Goal: Information Seeking & Learning: Check status

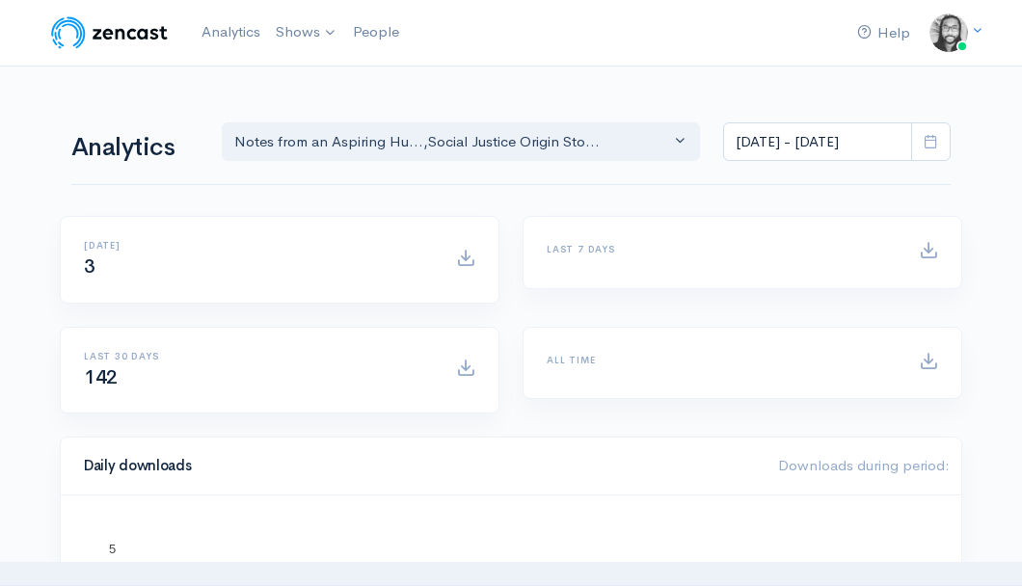
select select "14701"
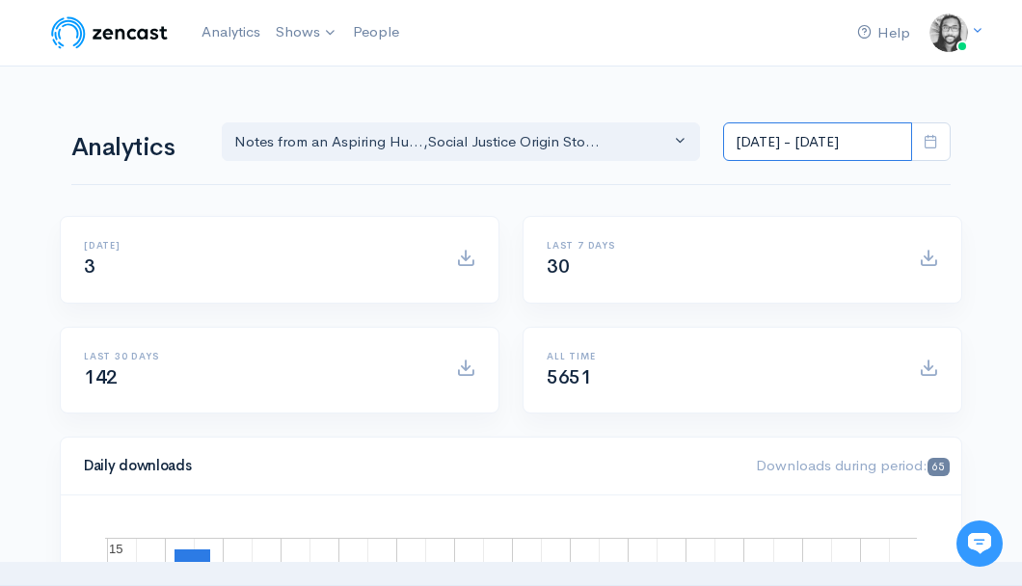
click at [743, 149] on input "[DATE] - [DATE]" at bounding box center [817, 142] width 189 height 40
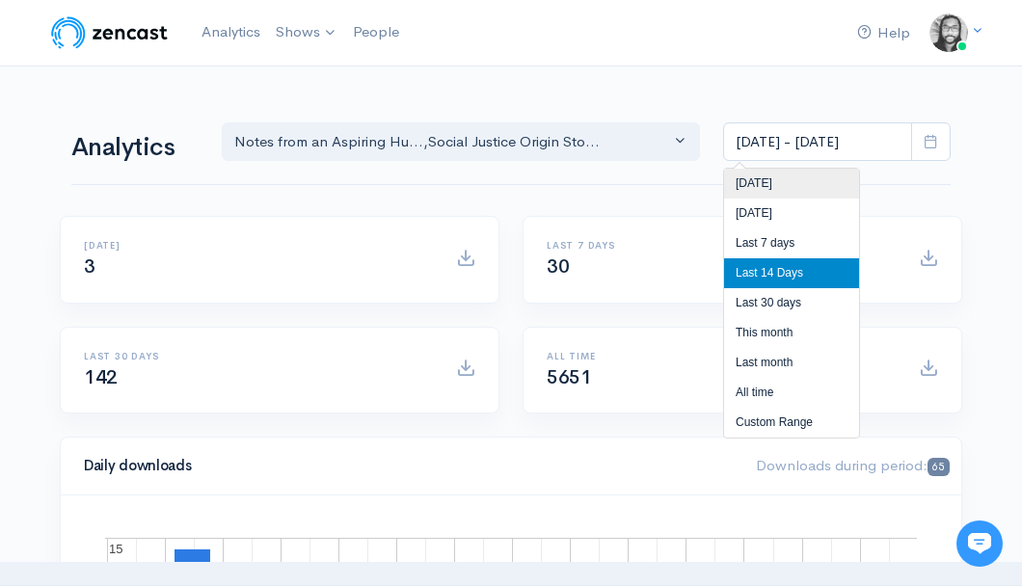
click at [747, 179] on li "[DATE]" at bounding box center [791, 184] width 135 height 30
type input "[DATE] - [DATE]"
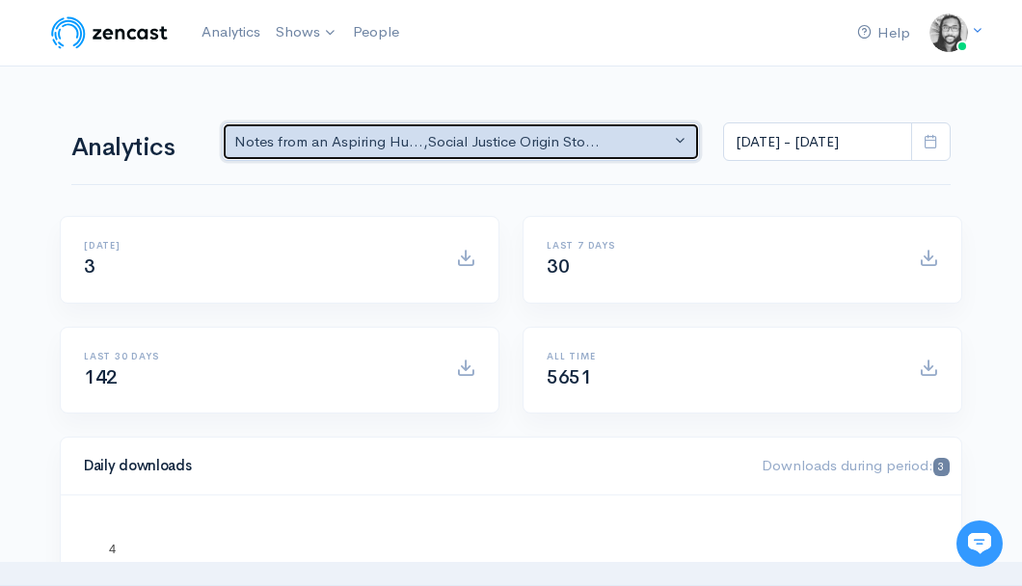
click at [559, 148] on div "Notes from an Aspiring Hu... , Social Justice Origin Sto..." at bounding box center [452, 142] width 436 height 22
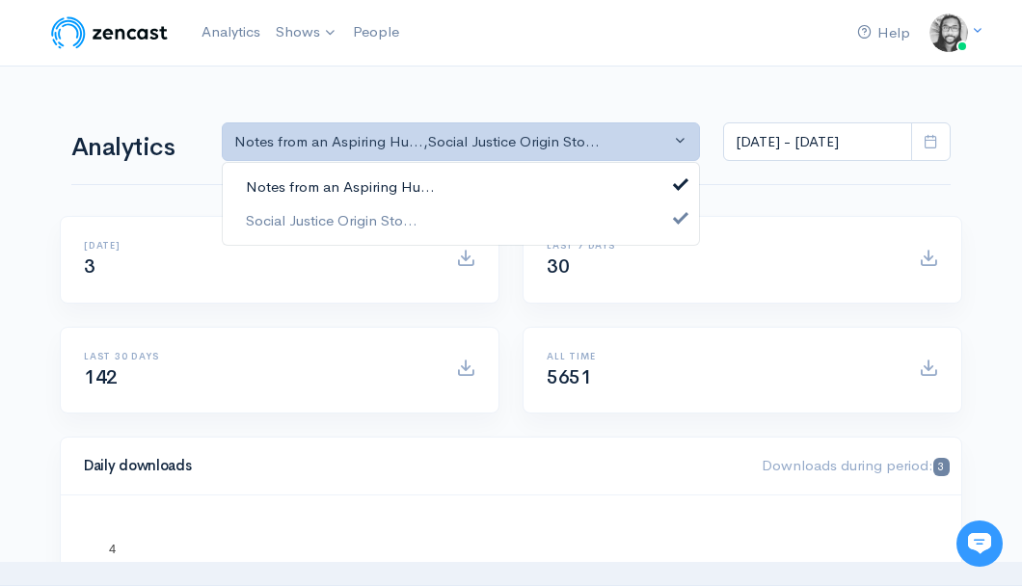
click at [555, 178] on link "Notes from an Aspiring Hu..." at bounding box center [461, 188] width 476 height 34
select select "14701"
click at [797, 185] on div "Analytics Notes from an Aspiring Hu... Social Justice Origin Sto... Social Just…" at bounding box center [511, 140] width 880 height 93
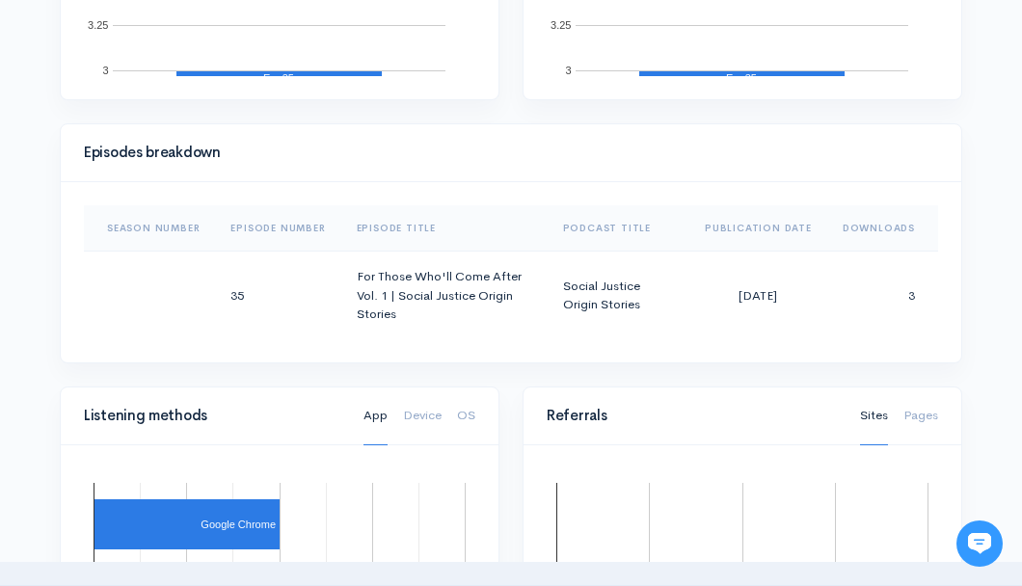
scroll to position [983, 0]
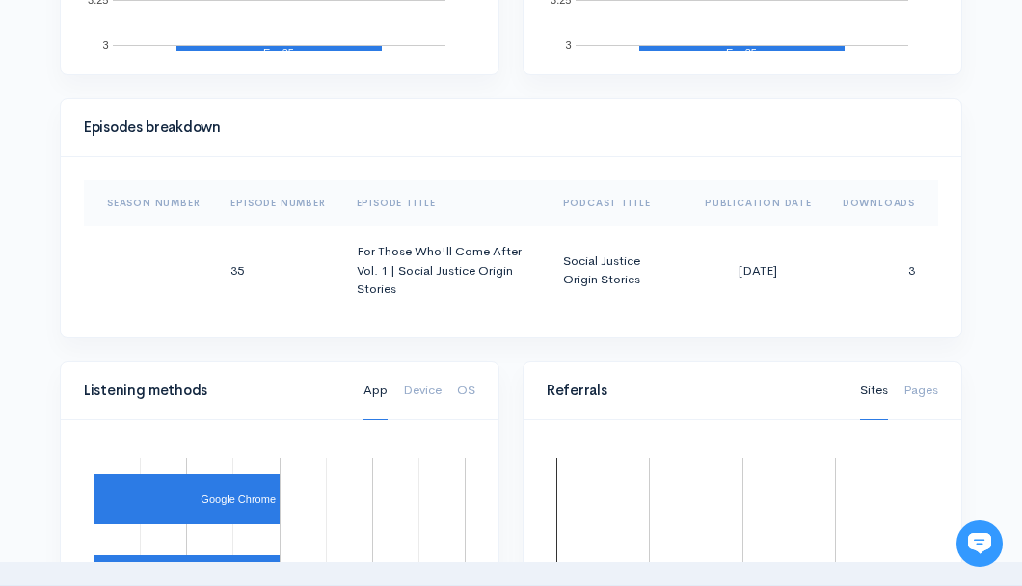
click at [989, 299] on div "Help Notifications View all Your profile Team settings Default team Current Log…" at bounding box center [511, 210] width 1022 height 2387
click at [988, 297] on div "Help Notifications View all Your profile Team settings Default team Current Log…" at bounding box center [511, 210] width 1022 height 2387
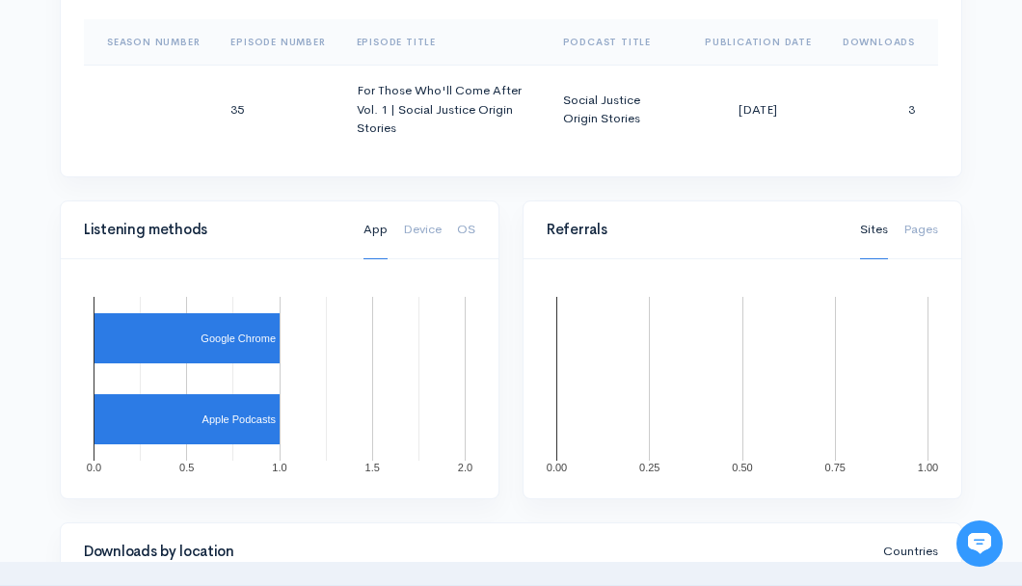
click at [988, 297] on div "Help Notifications View all Your profile Team settings Default team Current Log…" at bounding box center [511, 49] width 1022 height 2387
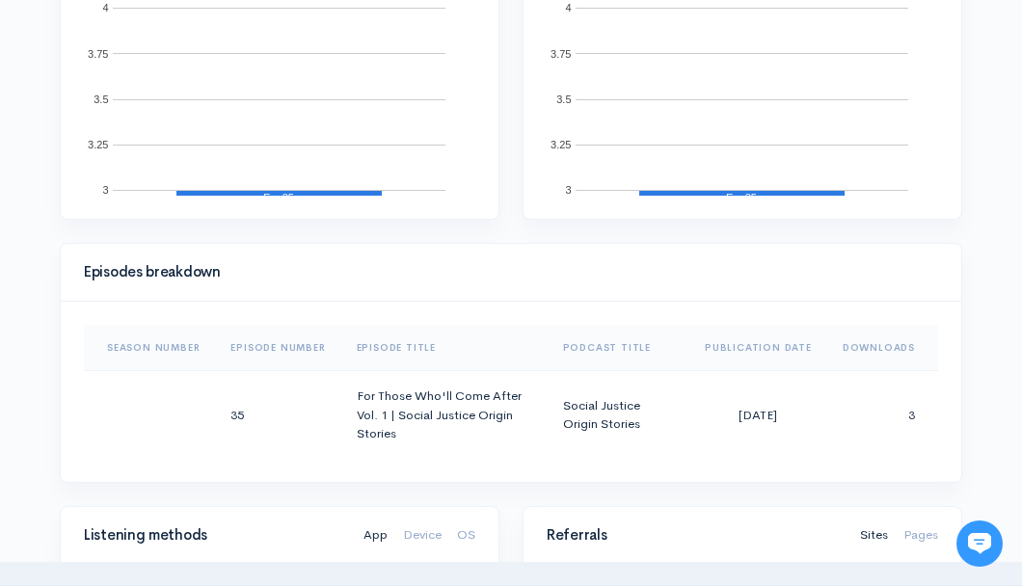
scroll to position [706, 0]
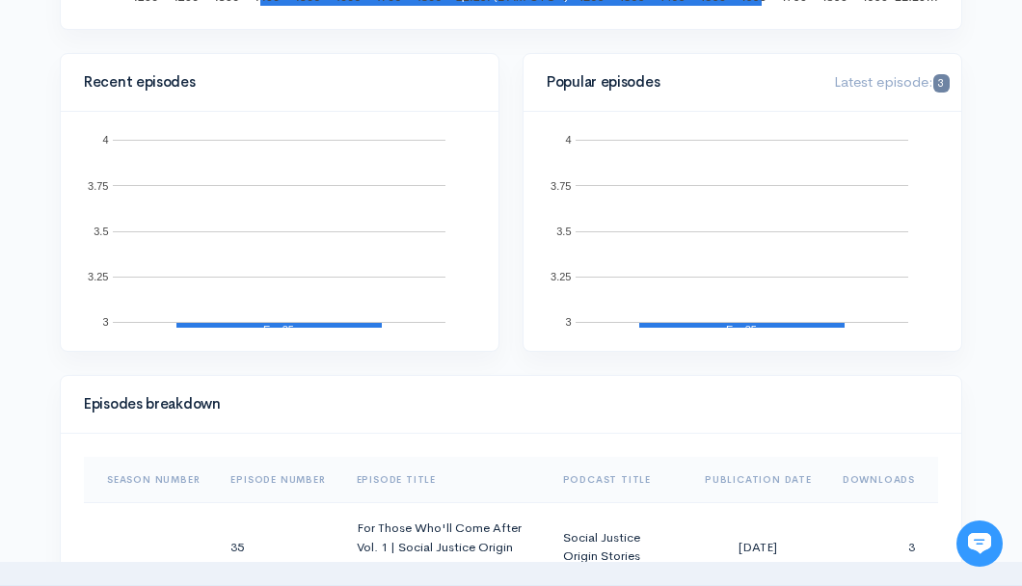
click at [987, 300] on div "Help Notifications View all Your profile Team settings Default team Current Log…" at bounding box center [511, 487] width 1022 height 2387
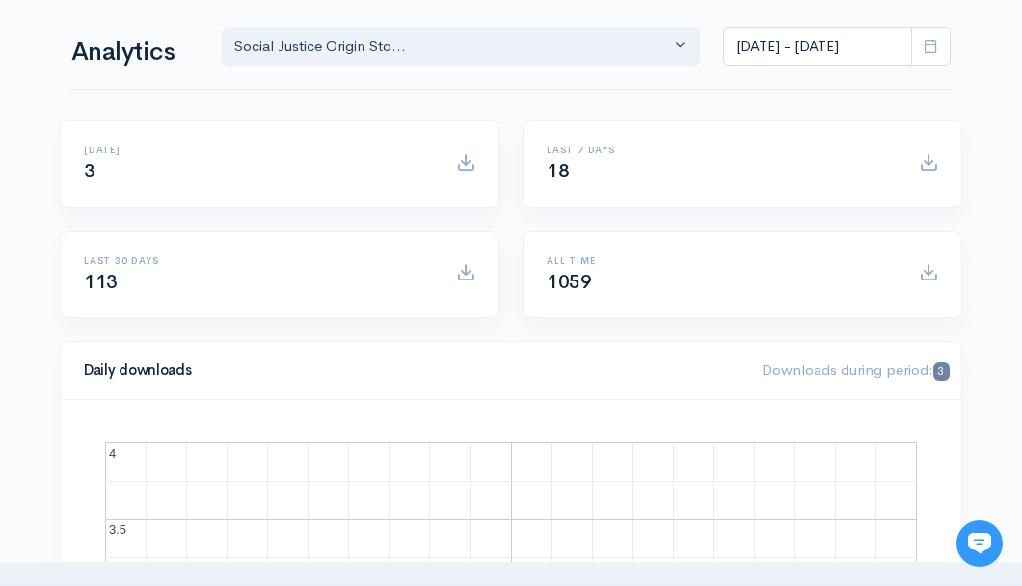
scroll to position [0, 0]
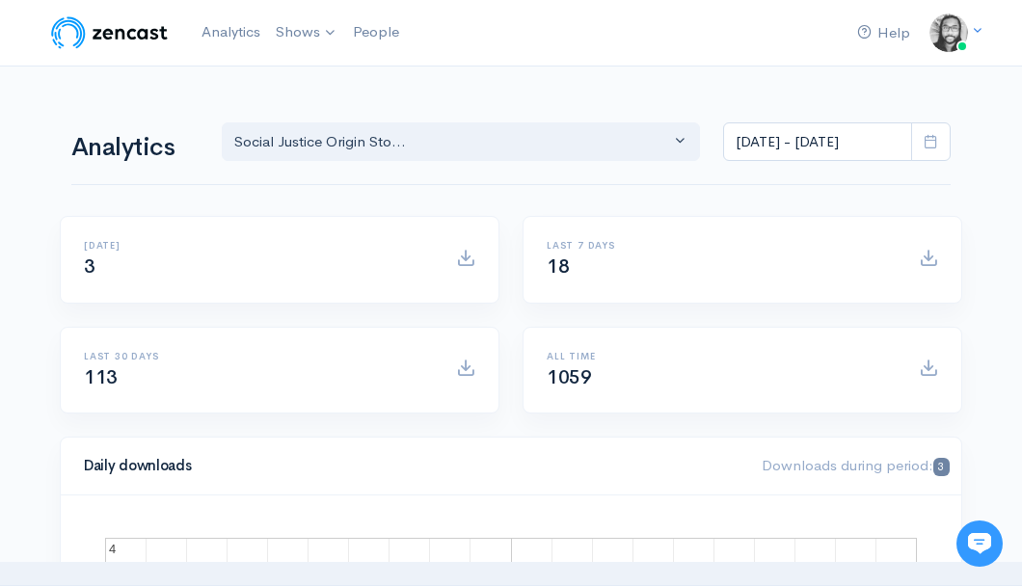
click at [613, 99] on div "Analytics Notes from an Aspiring Hu... Social Justice Origin Sto... Social Just…" at bounding box center [511, 140] width 880 height 93
click at [146, 36] on img at bounding box center [109, 33] width 122 height 39
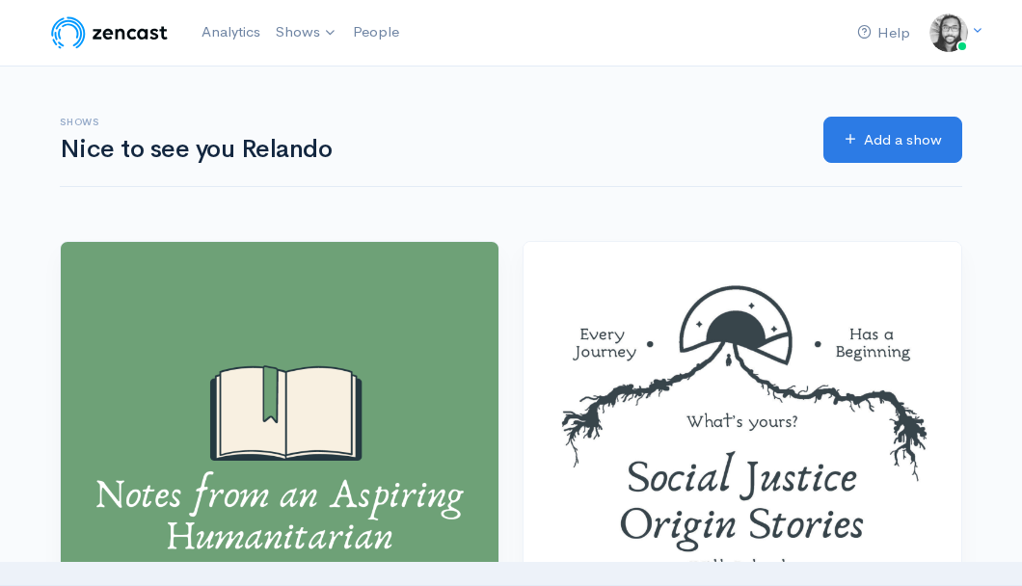
click at [522, 132] on div "Shows Nice to see you Relando" at bounding box center [430, 140] width 764 height 47
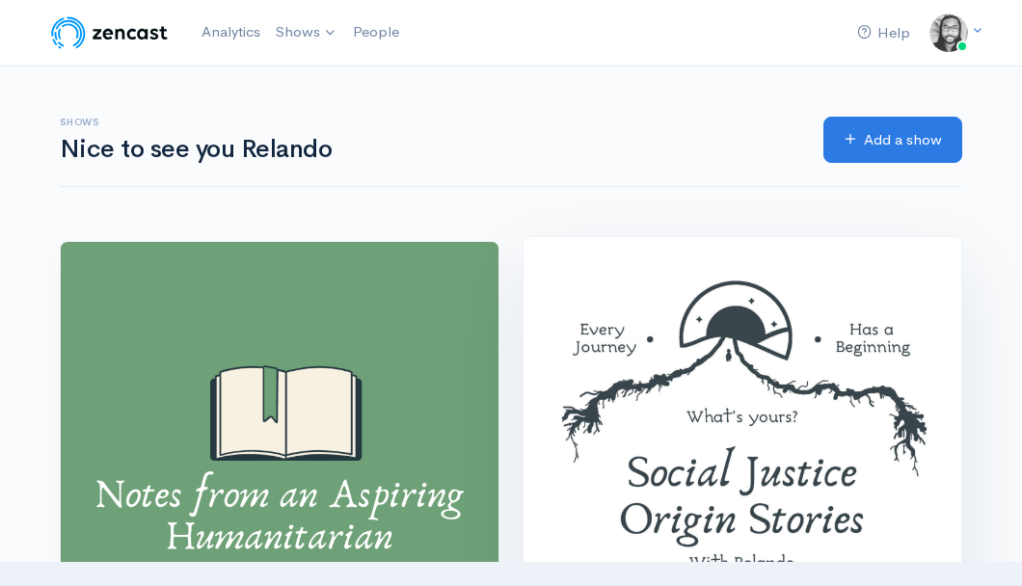
click at [665, 420] on img at bounding box center [743, 456] width 438 height 438
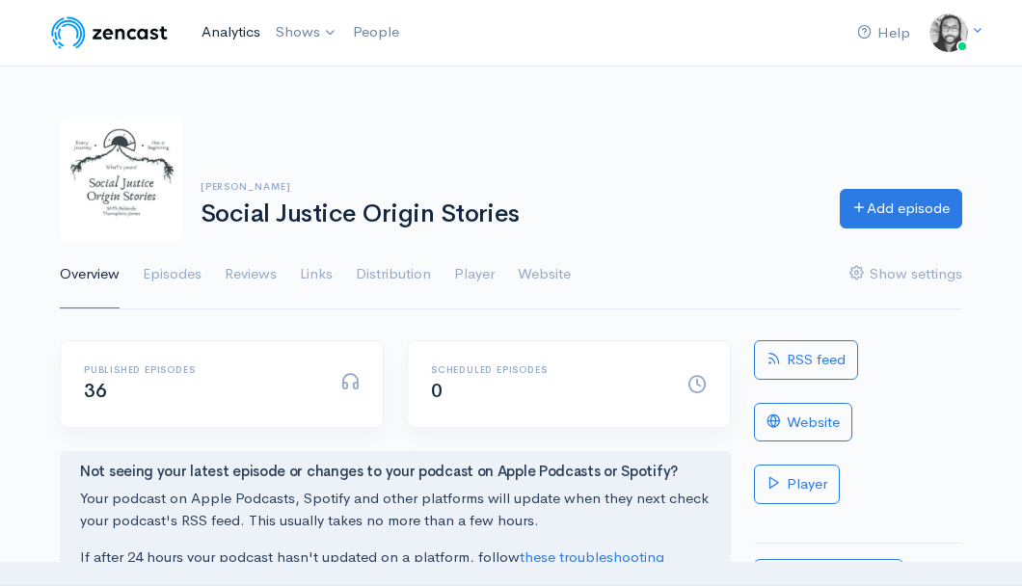
click at [231, 36] on link "Analytics" at bounding box center [231, 32] width 74 height 41
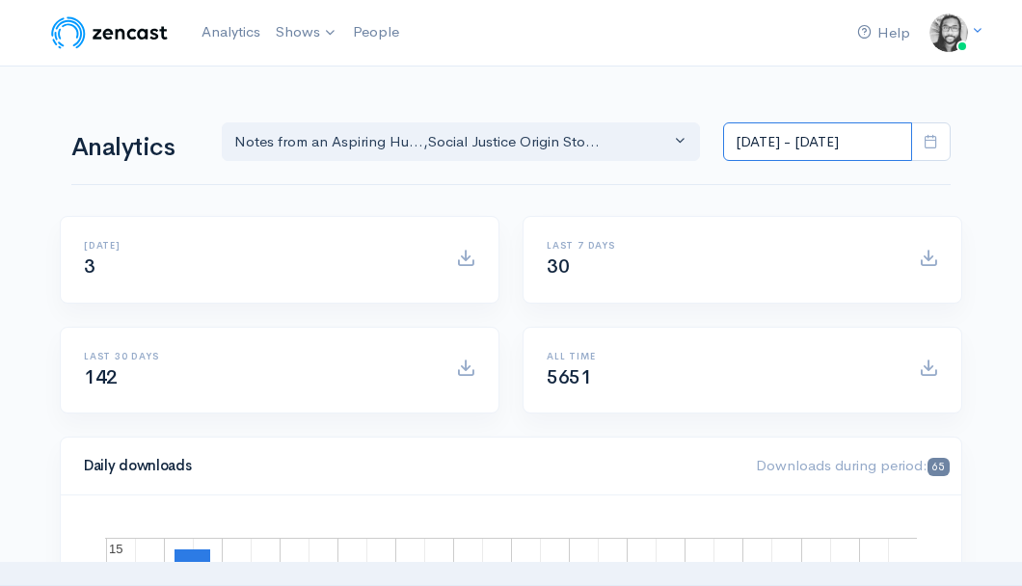
click at [840, 150] on input "[DATE] - [DATE]" at bounding box center [817, 142] width 189 height 40
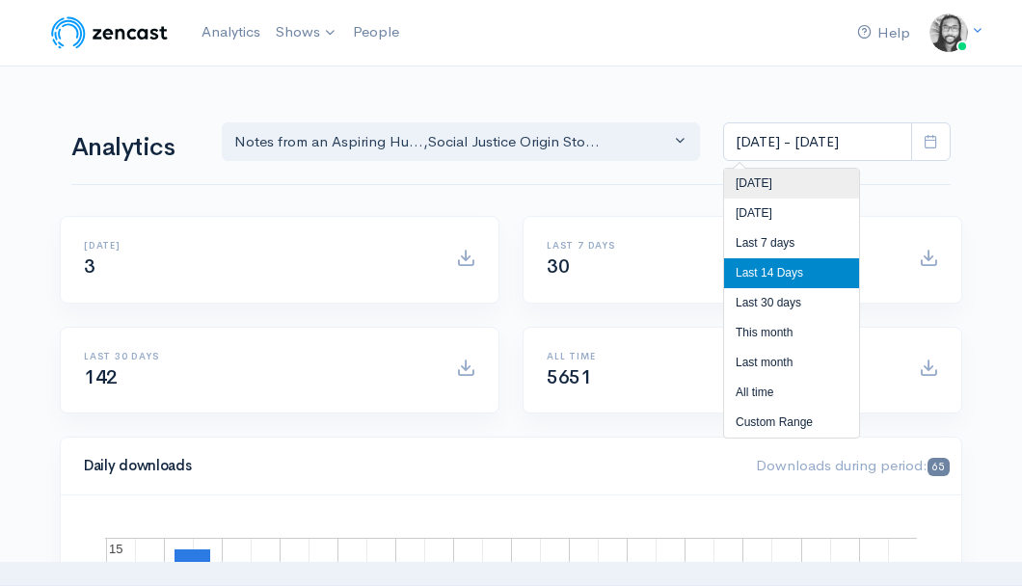
click at [826, 185] on li "[DATE]" at bounding box center [791, 184] width 135 height 30
type input "[DATE] - [DATE]"
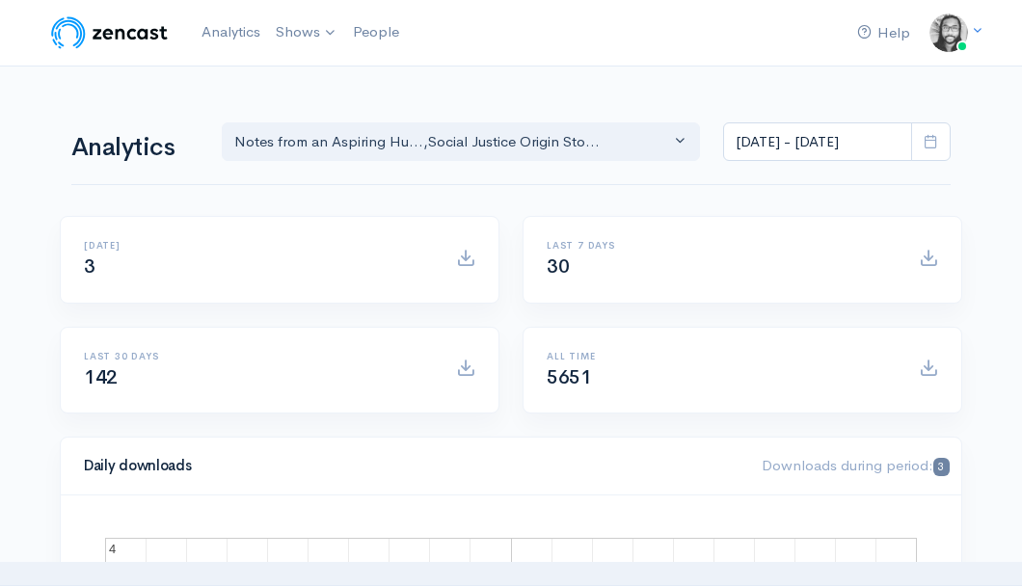
click at [725, 23] on div "Help Notifications View all Your profile Team settings Default team Current Log…" at bounding box center [511, 33] width 926 height 42
click at [96, 29] on img at bounding box center [109, 33] width 122 height 39
